Goal: Information Seeking & Learning: Learn about a topic

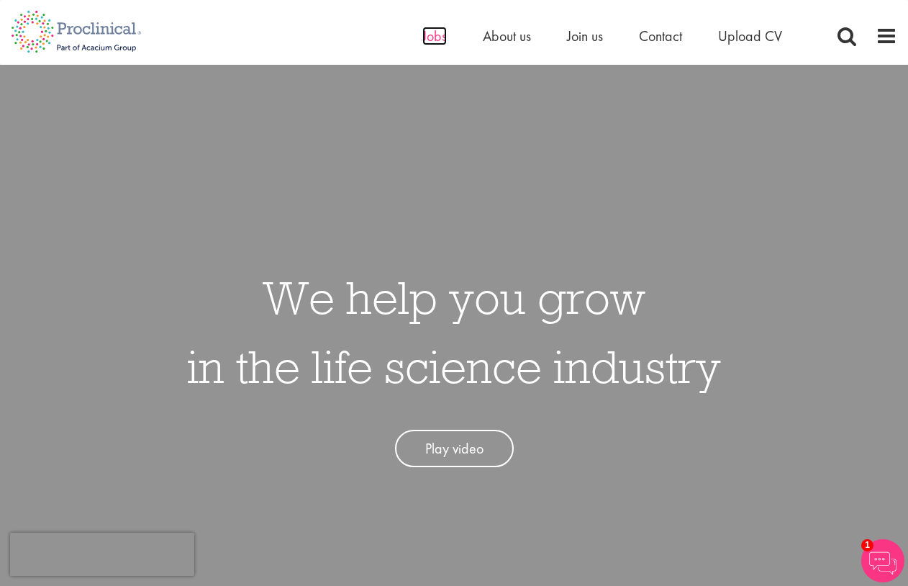
click at [435, 44] on span "Jobs" at bounding box center [434, 36] width 24 height 19
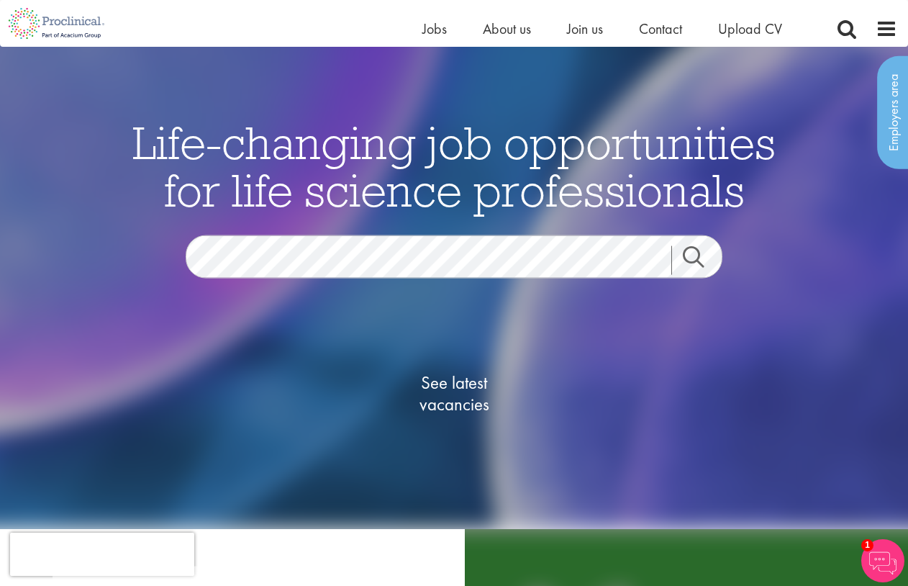
scroll to position [28, 0]
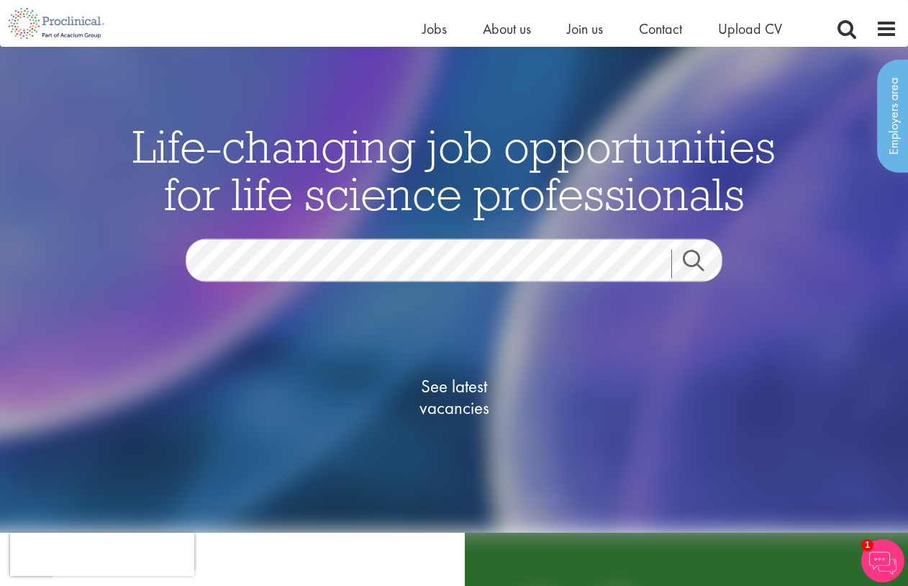
click at [694, 258] on link "Search" at bounding box center [702, 263] width 62 height 29
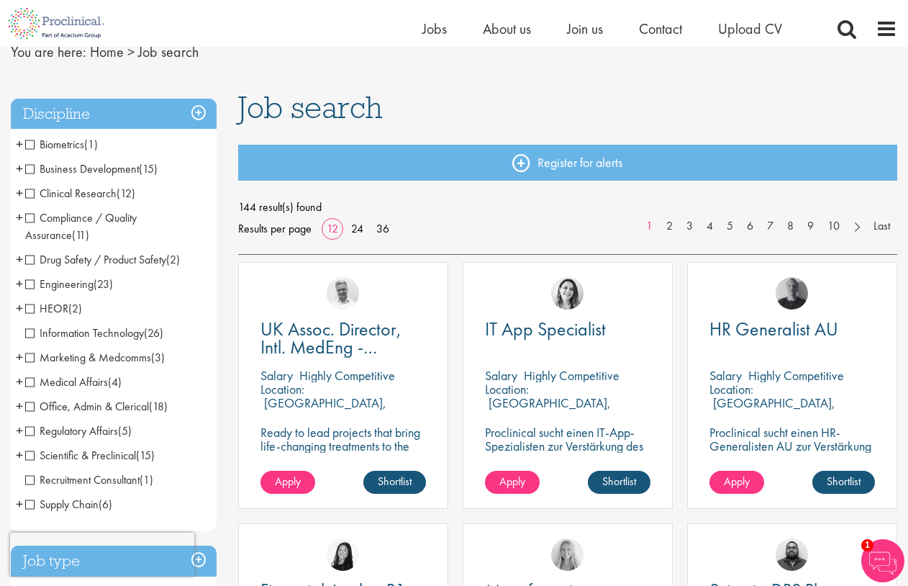
scroll to position [78, 0]
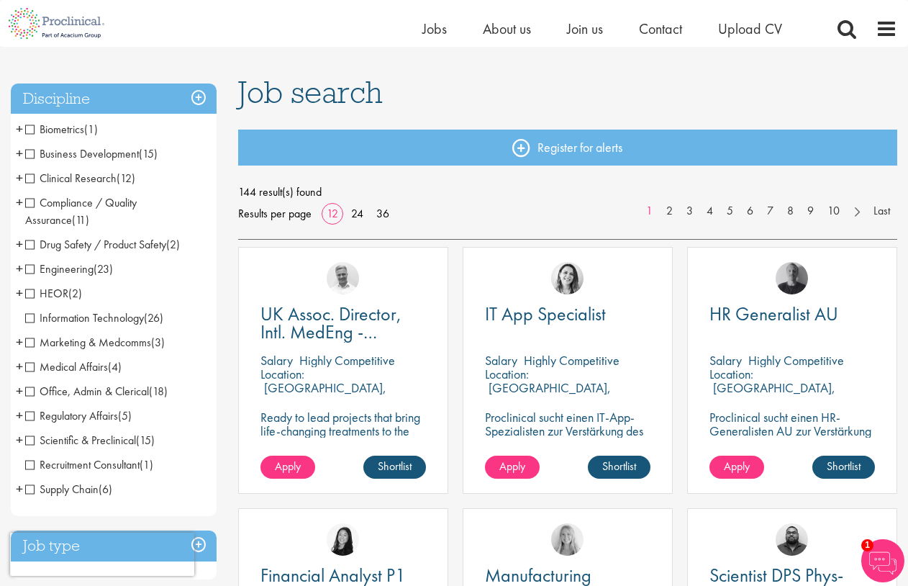
click at [32, 466] on span "Recruitment Consultant" at bounding box center [82, 464] width 114 height 15
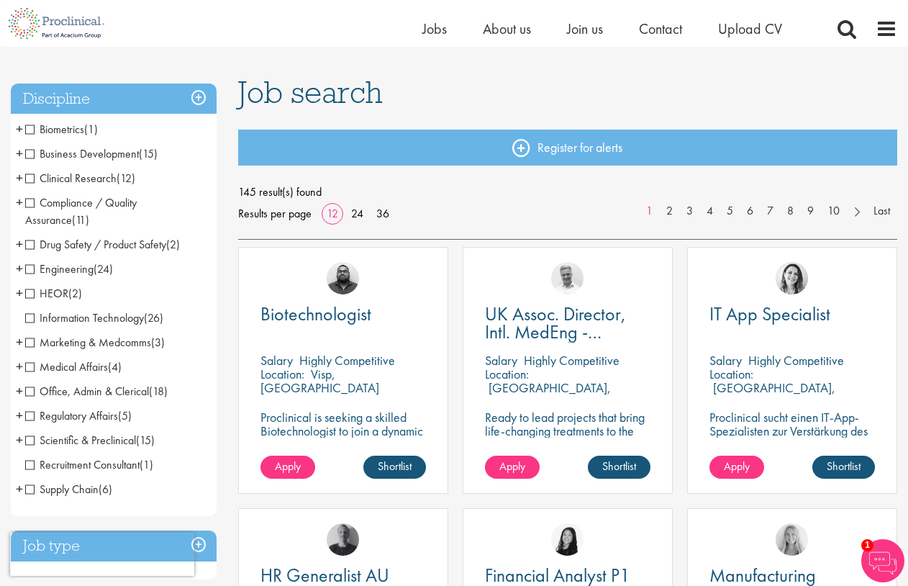
click at [18, 392] on span "+" at bounding box center [19, 391] width 7 height 22
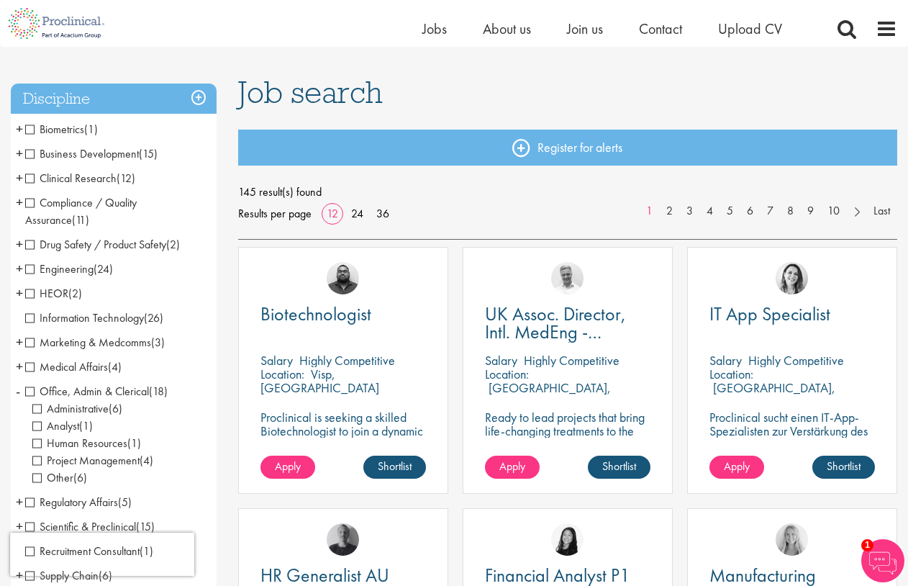
click at [79, 439] on span "Human Resources" at bounding box center [79, 442] width 95 height 15
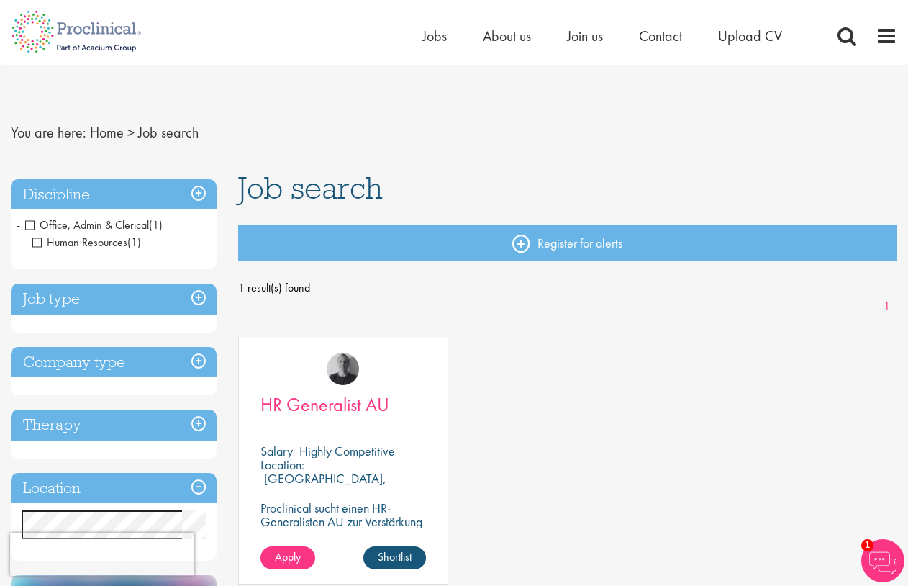
click at [319, 403] on span "HR Generalist AU" at bounding box center [324, 404] width 129 height 24
